Goal: Task Accomplishment & Management: Complete application form

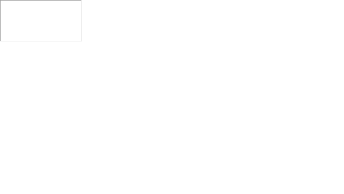
click img
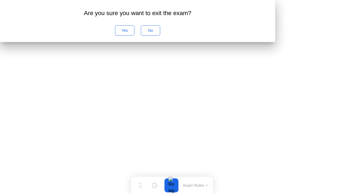
click at [158, 33] on div "No" at bounding box center [151, 30] width 16 height 4
click img
click at [160, 36] on button "No" at bounding box center [150, 30] width 19 height 10
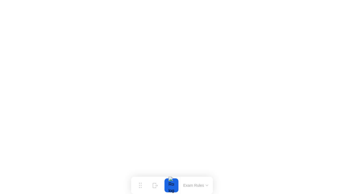
click img
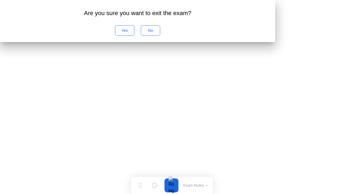
click at [133, 33] on div "Yes" at bounding box center [125, 30] width 16 height 4
